Goal: Find specific page/section: Find specific page/section

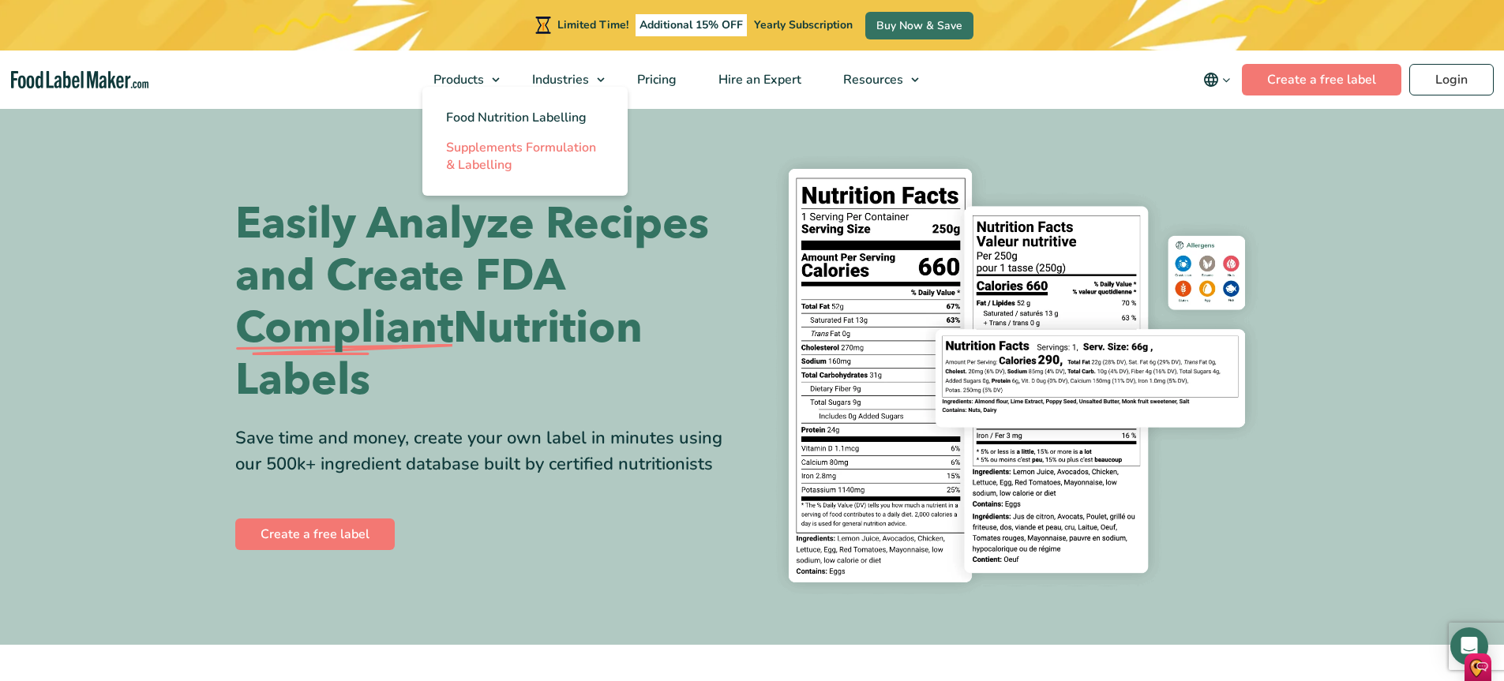
click at [481, 144] on span "Supplements Formulation & Labelling" at bounding box center [521, 156] width 150 height 35
